Goal: Transaction & Acquisition: Purchase product/service

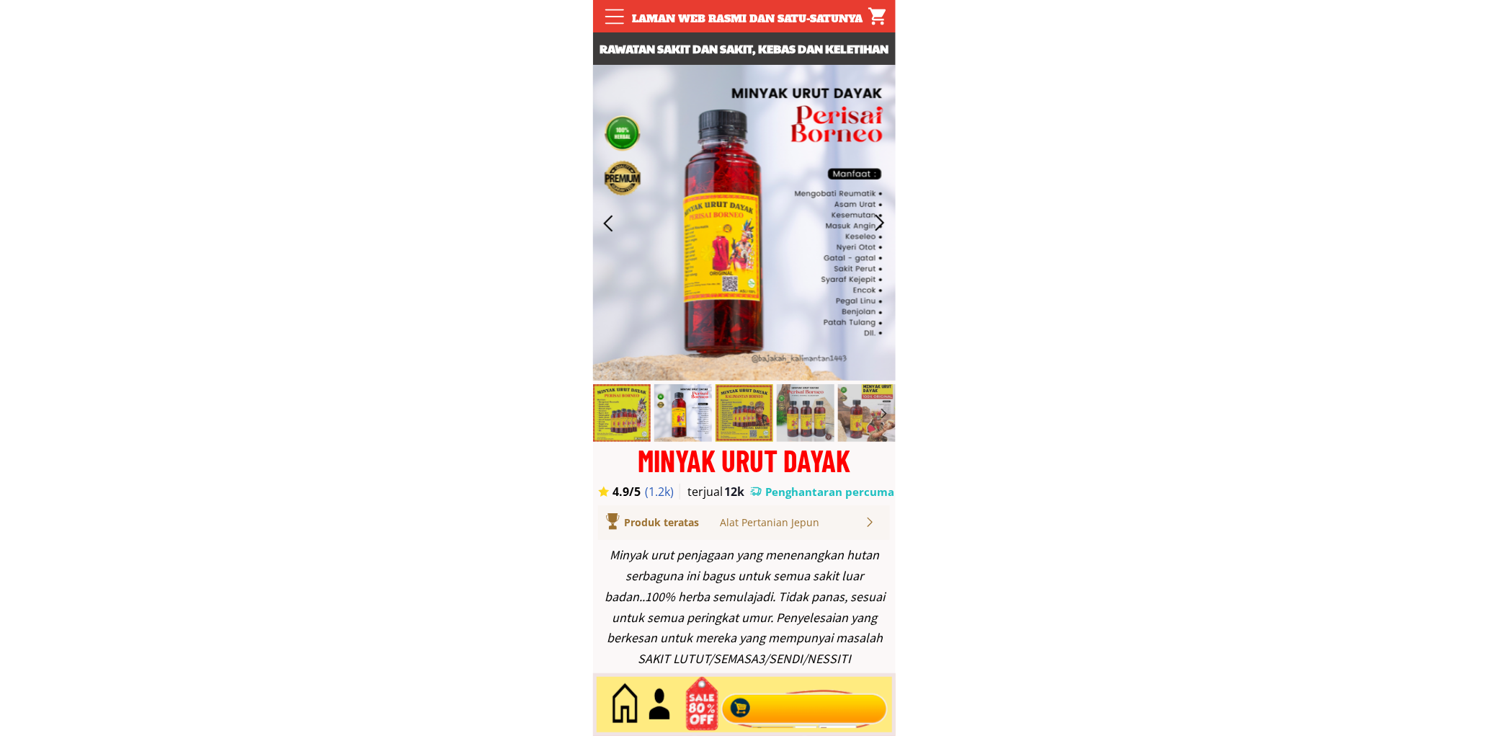
click at [795, 702] on div at bounding box center [804, 705] width 174 height 48
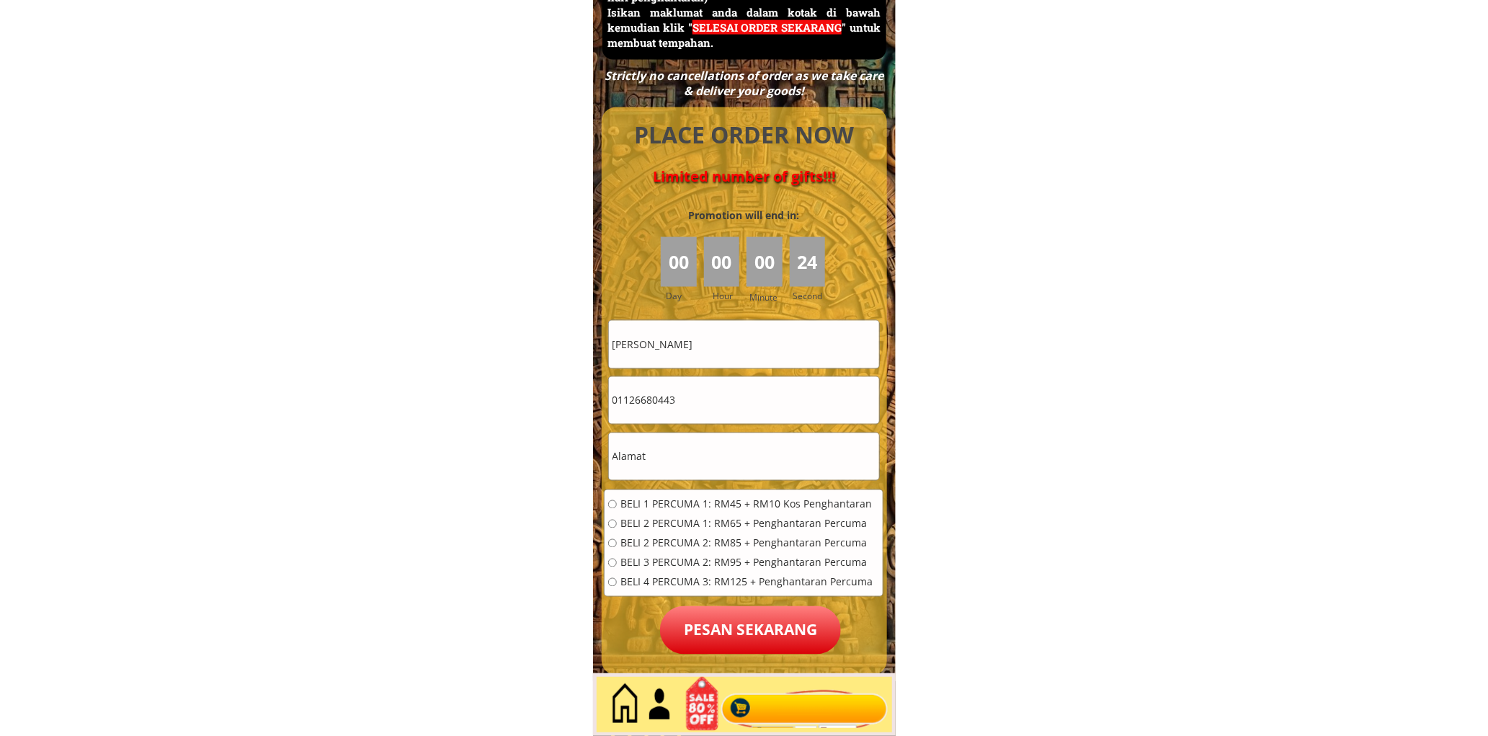
scroll to position [6518, 0]
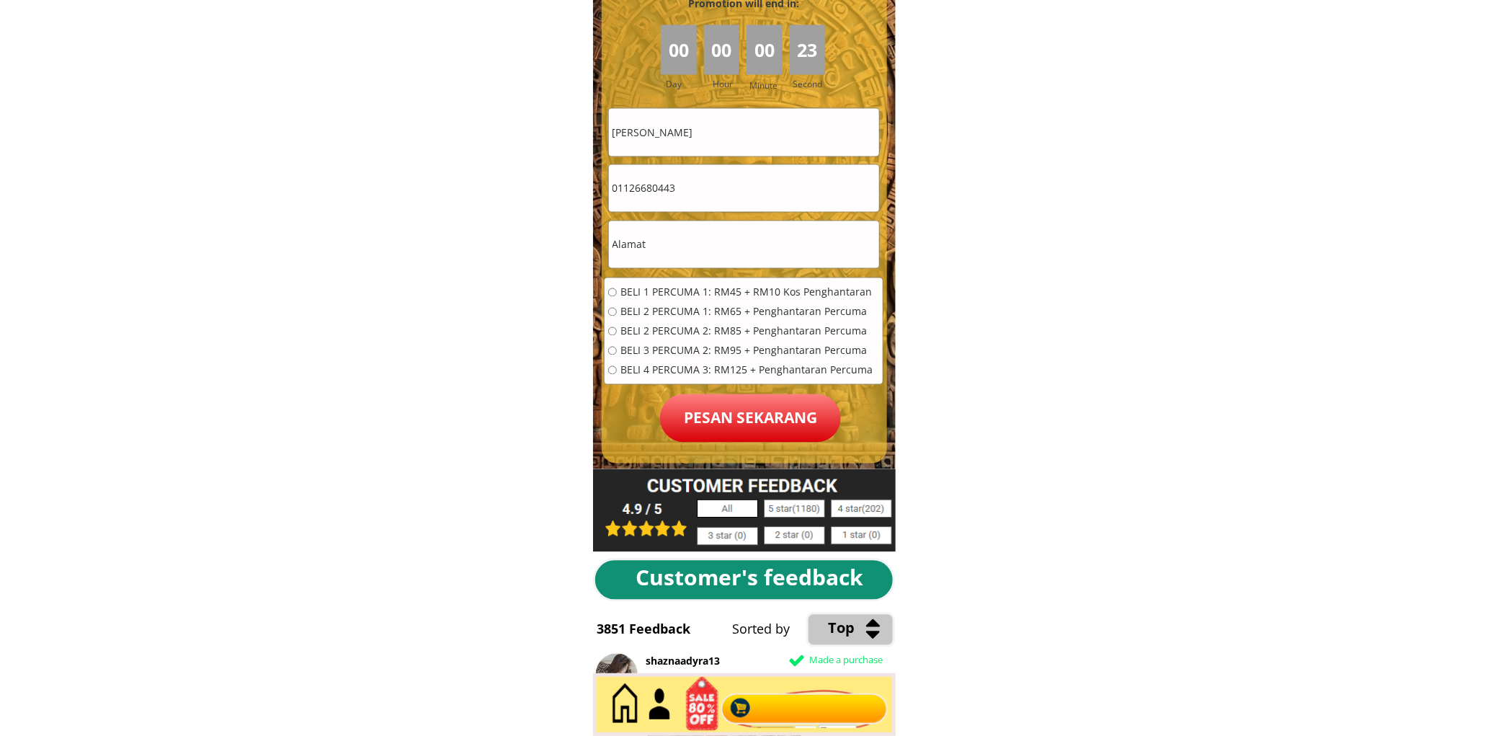
click at [701, 256] on input "text" at bounding box center [744, 244] width 270 height 47
paste input ""No9 Lorong Maju3 Taman [PERSON_NAME] Kepala Batas Seberang Perai"
drag, startPoint x: 620, startPoint y: 254, endPoint x: 588, endPoint y: 252, distance: 32.5
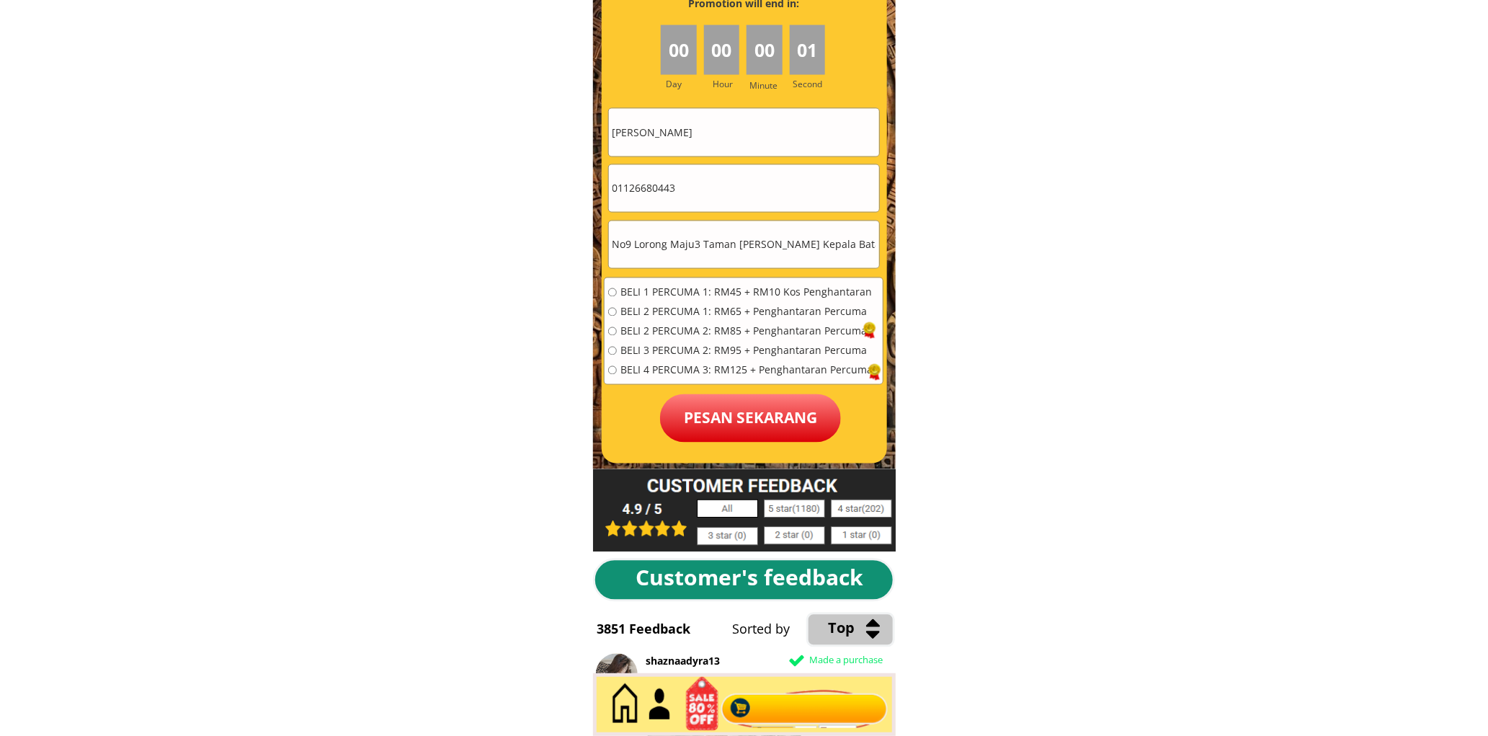
type input "No9 Lorong Maju3 Taman [PERSON_NAME] Kepala Batas Seberang Perai"
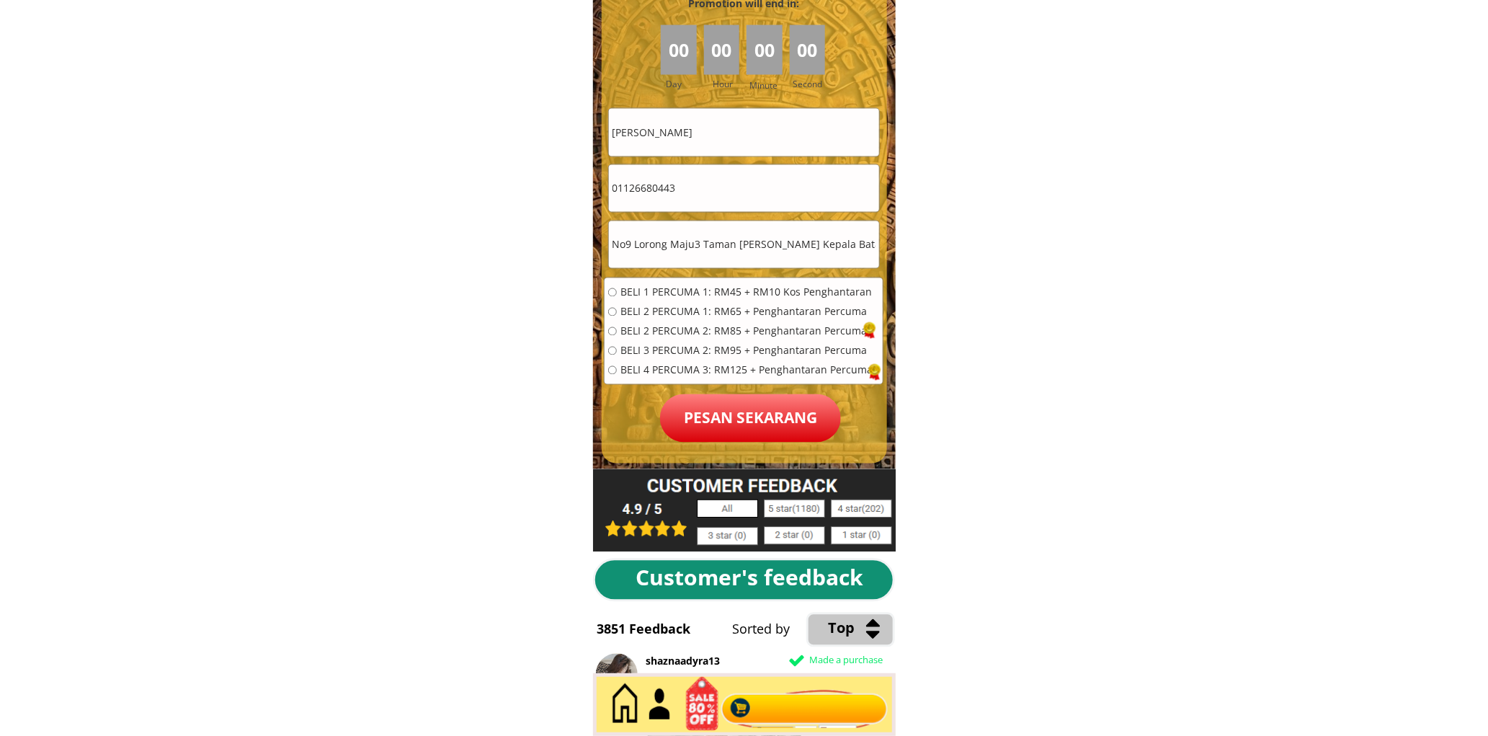
click at [687, 195] on input "01126680443" at bounding box center [744, 188] width 270 height 47
type input "0175101203"
click at [670, 141] on input "[PERSON_NAME]" at bounding box center [744, 132] width 270 height 47
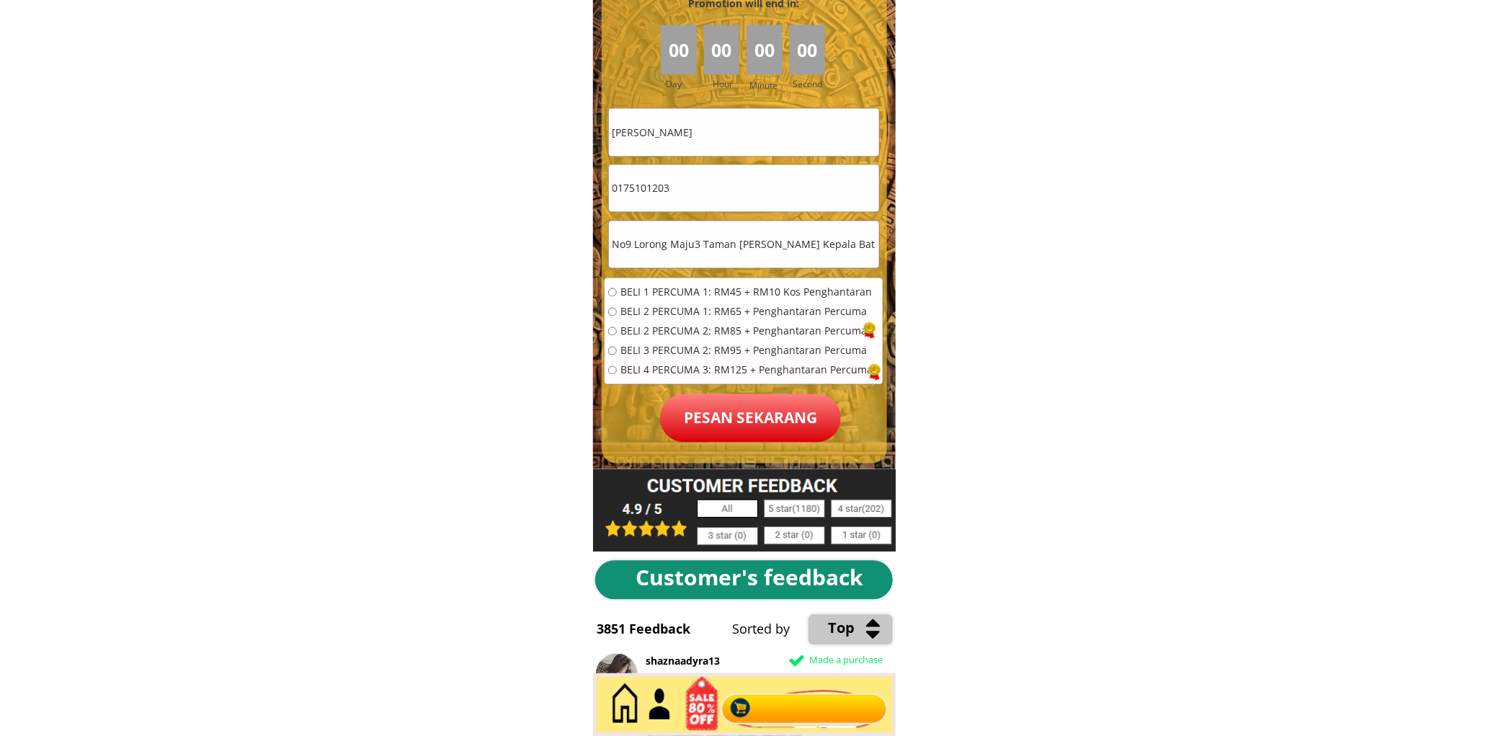
click at [670, 141] on input "[PERSON_NAME]" at bounding box center [744, 132] width 270 height 47
type input "z"
type input "[PERSON_NAME]"
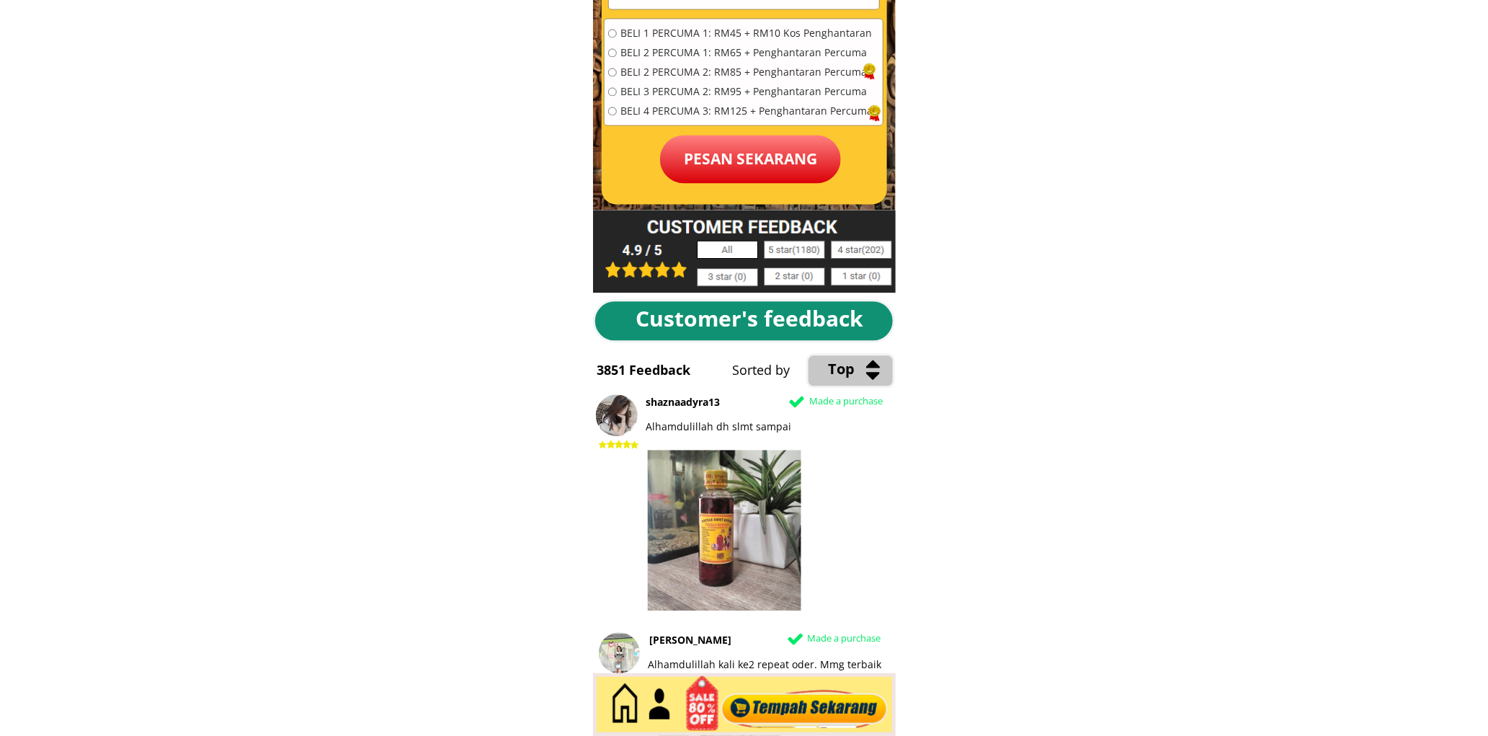
scroll to position [6785, 0]
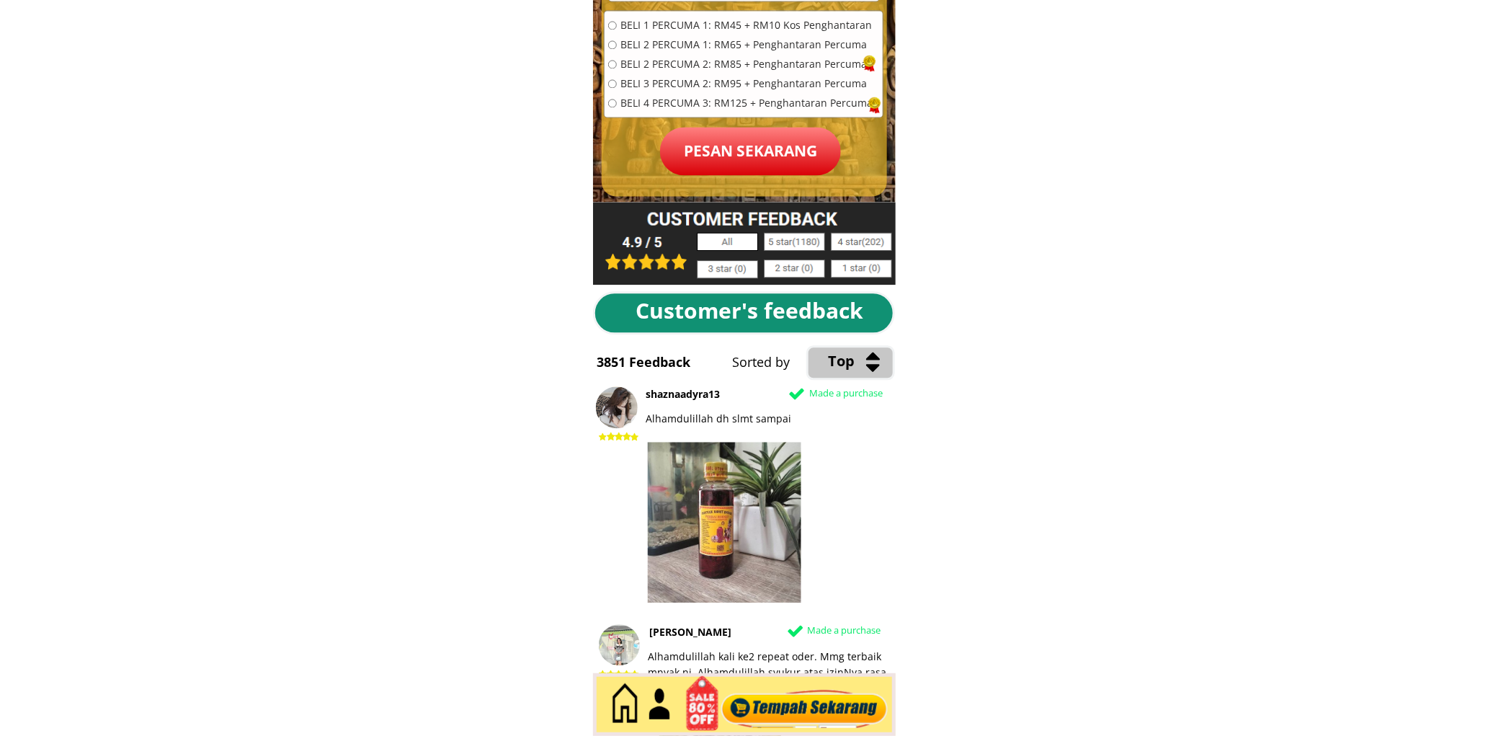
drag, startPoint x: 641, startPoint y: 46, endPoint x: 722, endPoint y: 128, distance: 115.1
click at [643, 46] on span "BELI 2 PERCUMA 1: RM65 + Penghantaran Percuma" at bounding box center [746, 45] width 252 height 10
radio input "true"
click at [735, 159] on p "Pesan sekarang" at bounding box center [750, 151] width 181 height 48
